Goal: Task Accomplishment & Management: Use online tool/utility

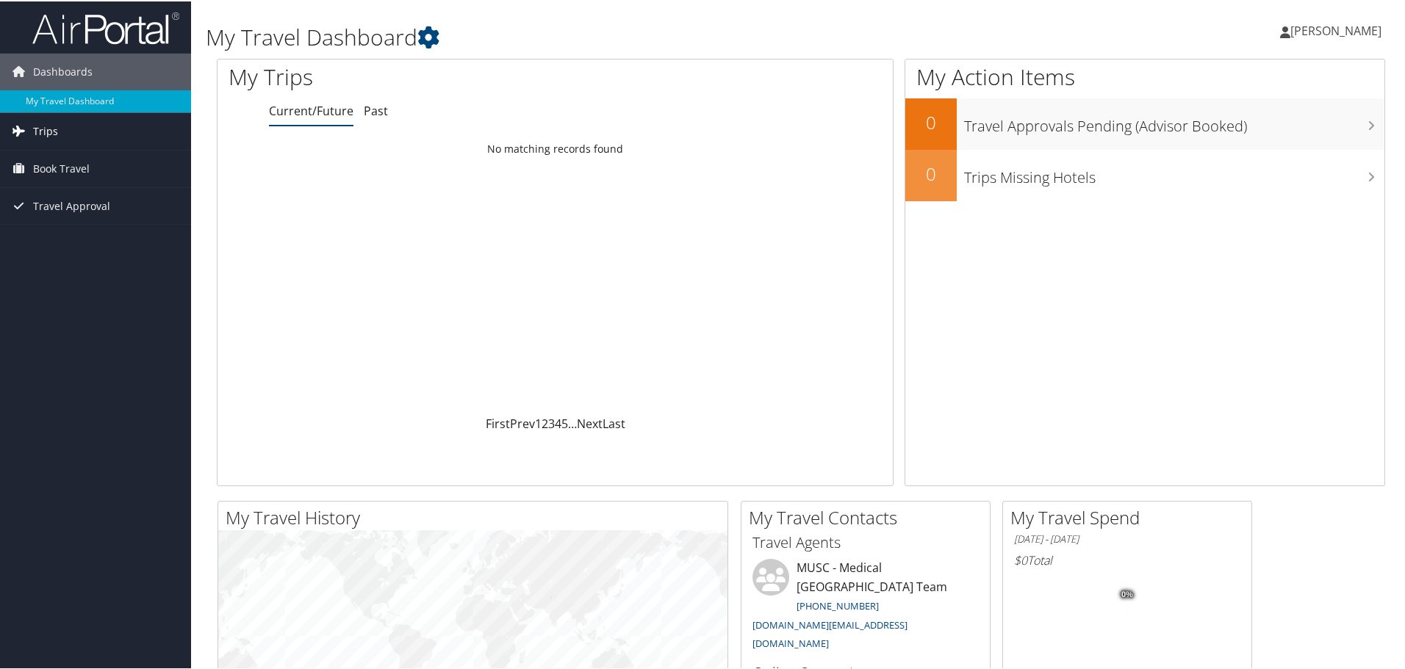
click at [67, 123] on link "Trips" at bounding box center [95, 130] width 191 height 37
click at [82, 160] on link "Current/Future Trips" at bounding box center [95, 159] width 191 height 22
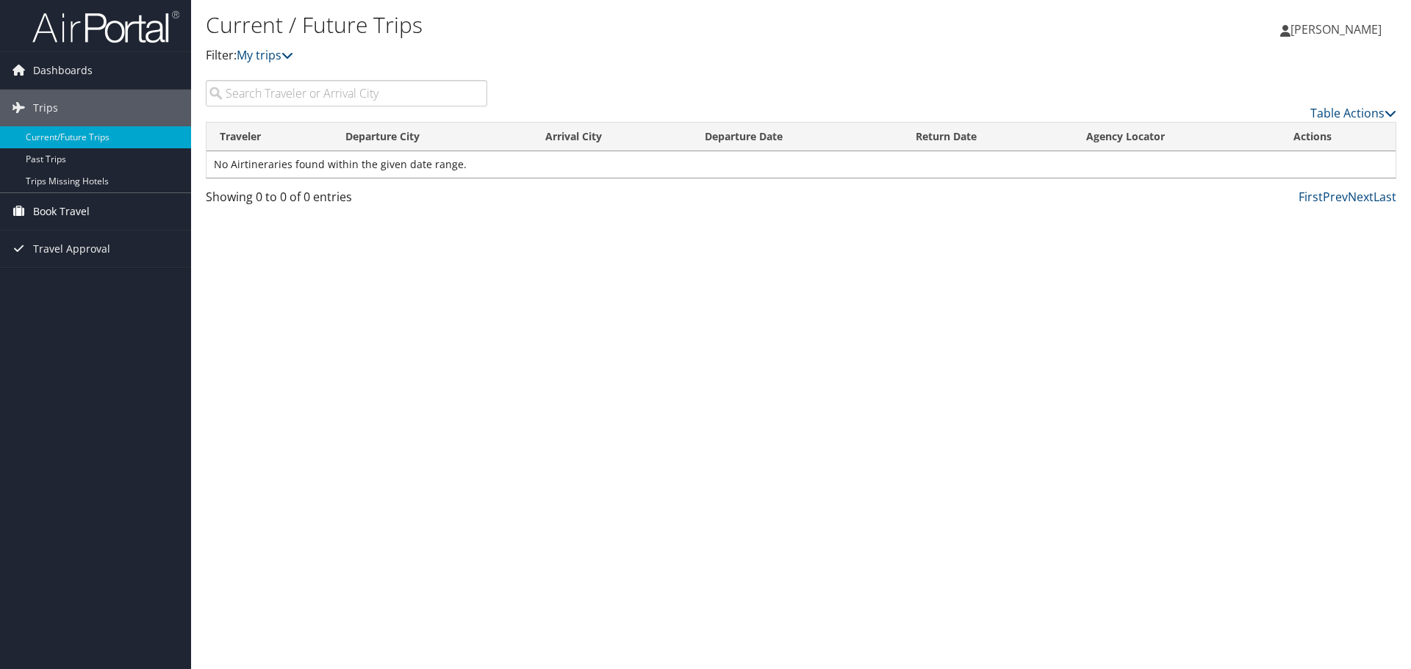
click at [91, 215] on link "Book Travel" at bounding box center [95, 211] width 191 height 37
click at [129, 287] on link "Book/Manage Online Trips" at bounding box center [95, 285] width 191 height 22
